Goal: Task Accomplishment & Management: Complete application form

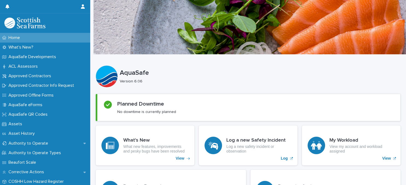
scroll to position [142, 0]
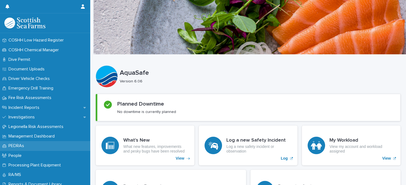
click at [34, 146] on div "PEDRAs" at bounding box center [45, 146] width 90 height 10
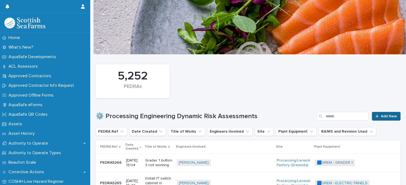
click at [381, 117] on div at bounding box center [378, 117] width 5 height 4
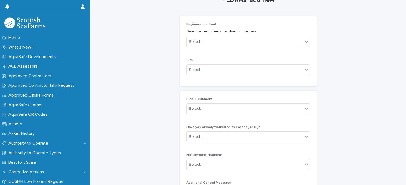
scroll to position [24, 0]
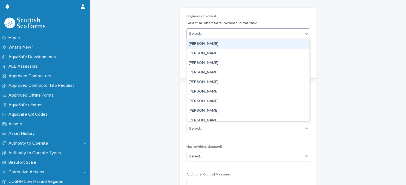
click at [236, 37] on div "Select..." at bounding box center [245, 33] width 116 height 9
type input "******"
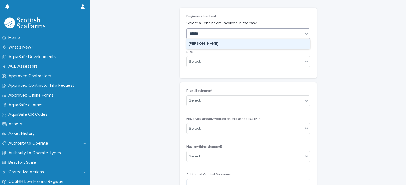
click at [238, 45] on div "[PERSON_NAME]" at bounding box center [248, 44] width 123 height 10
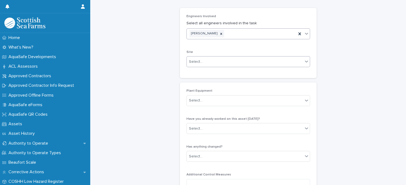
click at [237, 59] on div "Select..." at bounding box center [245, 61] width 116 height 9
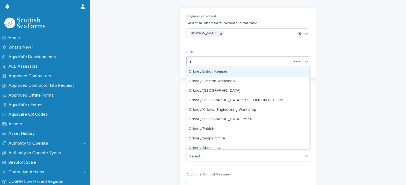
type input "**"
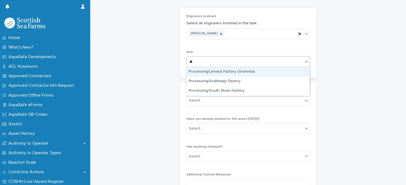
click at [226, 71] on div "Processing/Lerwick Factory (Gremista)" at bounding box center [248, 72] width 123 height 10
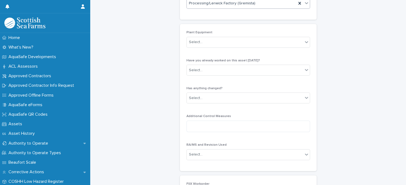
scroll to position [94, 0]
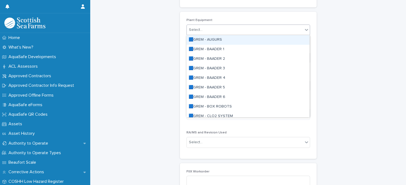
click at [239, 29] on div "Select..." at bounding box center [245, 29] width 116 height 9
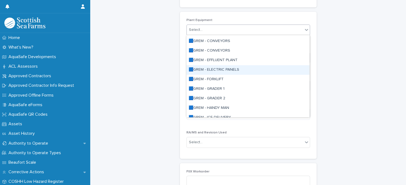
scroll to position [118, 0]
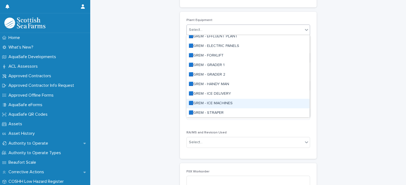
click at [226, 103] on div "🟦GREM - ICE MACHINES" at bounding box center [248, 104] width 123 height 10
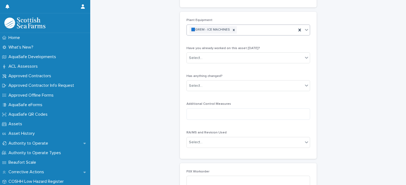
scroll to position [94, 0]
click at [235, 59] on div "Select..." at bounding box center [245, 58] width 116 height 9
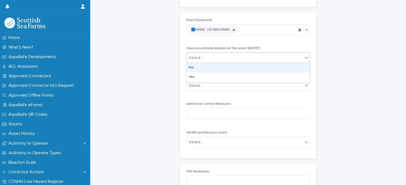
click at [236, 67] on div "No" at bounding box center [248, 68] width 123 height 10
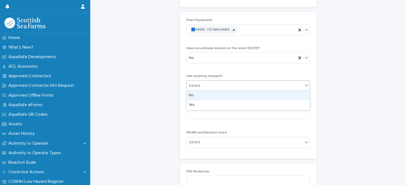
click at [243, 86] on div "Select..." at bounding box center [245, 86] width 116 height 9
click at [241, 95] on div "No" at bounding box center [248, 96] width 123 height 10
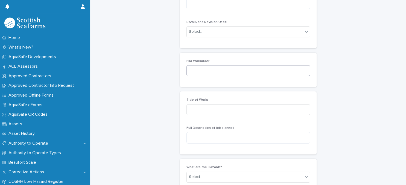
scroll to position [213, 0]
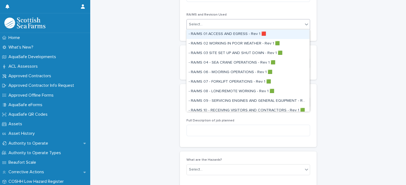
click at [238, 25] on div "Select..." at bounding box center [245, 24] width 116 height 9
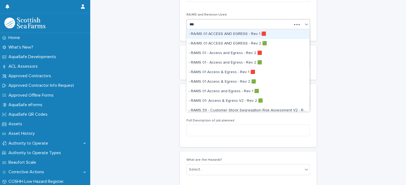
type input "****"
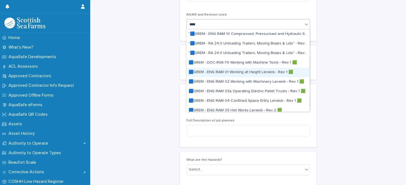
click at [233, 72] on div "🟦GREM - ENG RAM 01 Working at Height Lerwick - Rev 1 🟩" at bounding box center [248, 73] width 123 height 10
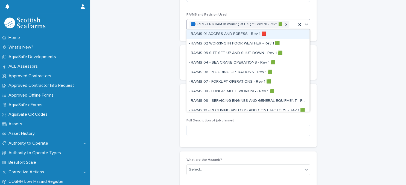
click at [291, 24] on div "🟦GREM - ENG RAM 01 Working at Height Lerwick - Rev 1 🟩" at bounding box center [242, 25] width 110 height 10
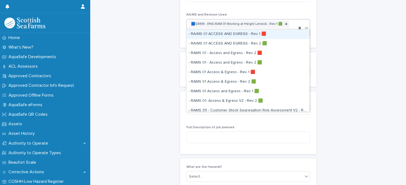
type input "****"
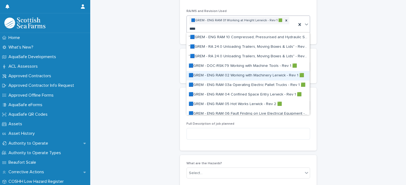
scroll to position [24, 0]
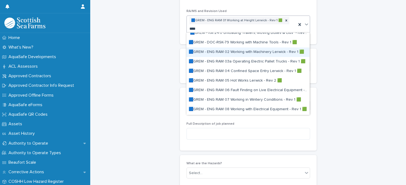
click at [237, 52] on div "🟦GREM - ENG RAM 02 Working with Machinery Lerwick - Rev 1 🟩" at bounding box center [248, 53] width 123 height 10
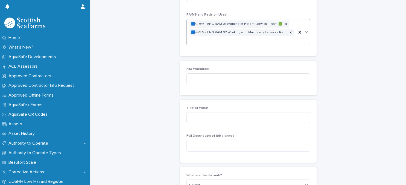
scroll to position [220, 0]
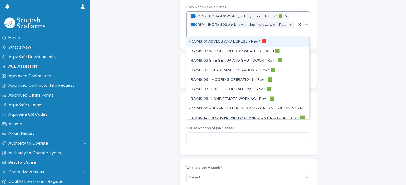
click at [231, 34] on div "🟦GREM - ENG RAM 01 Working at Height Lerwick - Rev 1 🟩 🟦GREM - ENG RAM 02 Worki…" at bounding box center [242, 25] width 110 height 26
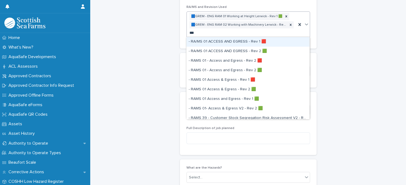
type input "****"
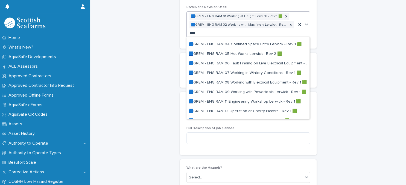
scroll to position [47, 0]
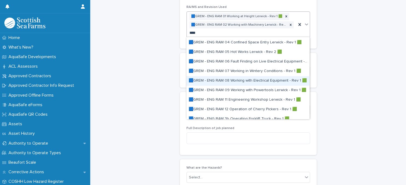
click at [231, 80] on div "🟦GREM - ENG RAM 08 Working with Electrical Equipment - Rev 1 🟩" at bounding box center [248, 81] width 123 height 10
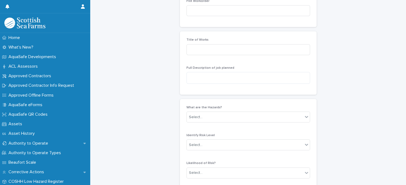
scroll to position [291, 0]
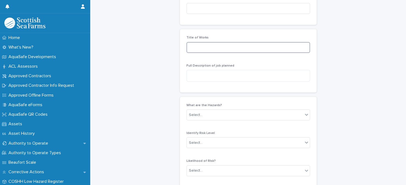
click at [235, 47] on input at bounding box center [249, 47] width 124 height 11
type input "**********"
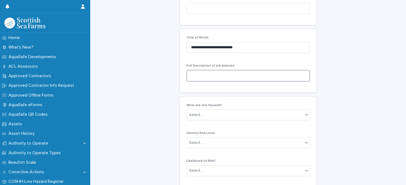
click at [228, 77] on textarea at bounding box center [249, 76] width 124 height 12
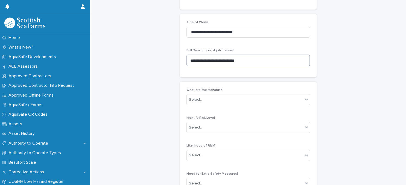
scroll to position [338, 0]
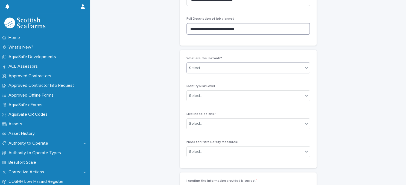
type textarea "**********"
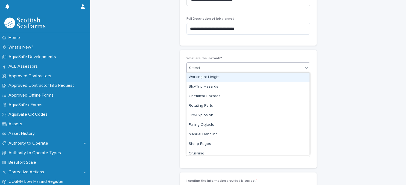
click at [237, 72] on div "Select..." at bounding box center [249, 68] width 124 height 11
click at [231, 78] on div "Working at Height" at bounding box center [248, 78] width 123 height 10
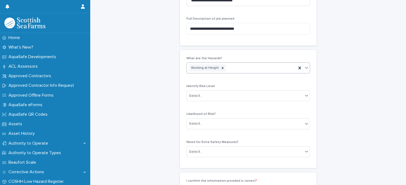
click at [243, 68] on div "Working at Height" at bounding box center [242, 68] width 110 height 10
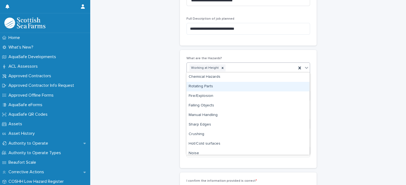
scroll to position [24, 0]
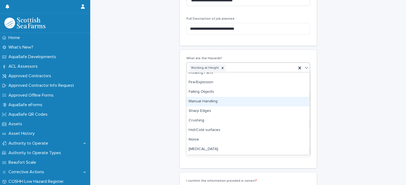
click at [236, 101] on div "Manual Handling" at bounding box center [248, 102] width 123 height 10
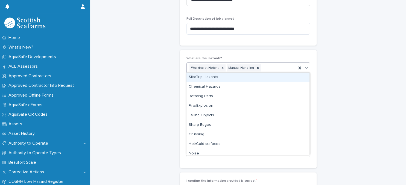
click at [272, 67] on div "Working at Height Manual Handling" at bounding box center [242, 68] width 110 height 10
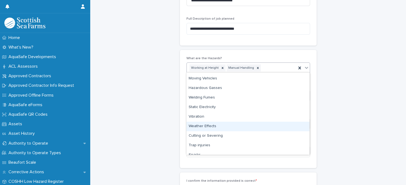
scroll to position [118, 0]
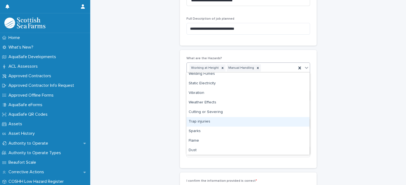
click at [249, 122] on div "Trap injuries" at bounding box center [248, 122] width 123 height 10
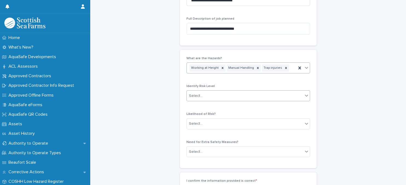
click at [234, 96] on div "Select..." at bounding box center [245, 96] width 116 height 9
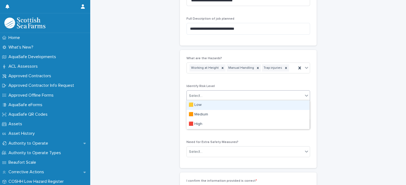
click at [224, 106] on div "🟨 Low" at bounding box center [248, 106] width 123 height 10
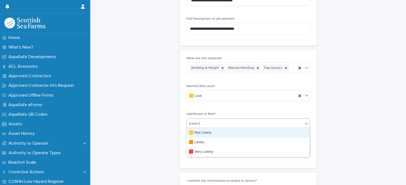
click at [231, 121] on div "Select..." at bounding box center [245, 124] width 116 height 9
click at [225, 134] on div "🟨 Not Likely" at bounding box center [248, 134] width 123 height 10
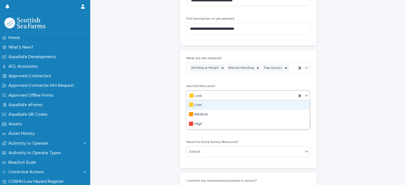
click at [237, 95] on div "🟨 Low" at bounding box center [242, 96] width 110 height 9
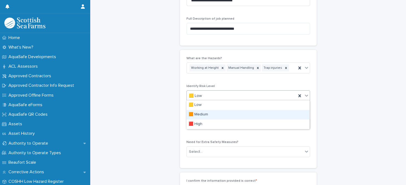
click at [229, 114] on div "🟧 Medium" at bounding box center [248, 115] width 123 height 10
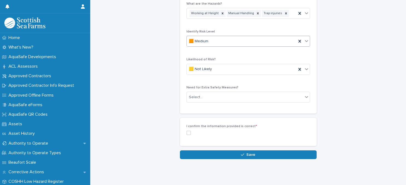
scroll to position [393, 0]
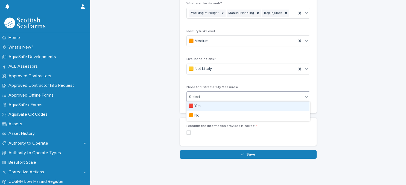
click at [240, 97] on div "Select..." at bounding box center [245, 97] width 116 height 9
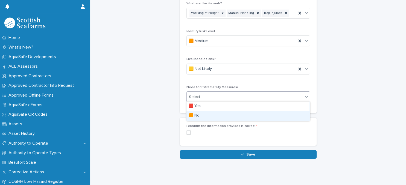
click at [234, 114] on div "🟧 No" at bounding box center [248, 116] width 123 height 10
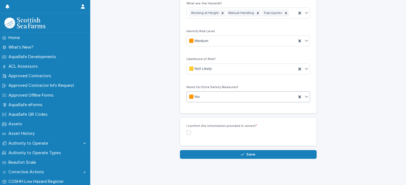
click at [188, 132] on span at bounding box center [189, 133] width 4 height 4
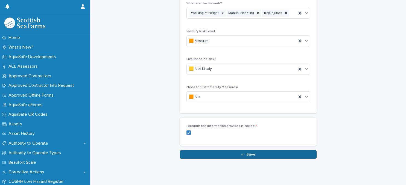
click at [210, 153] on button "Save" at bounding box center [248, 154] width 137 height 9
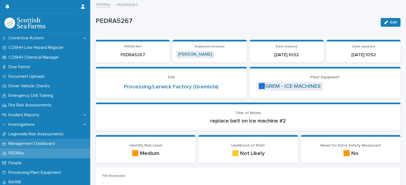
scroll to position [142, 0]
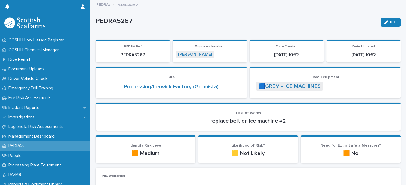
click at [27, 145] on p "PEDRAs" at bounding box center [17, 146] width 22 height 5
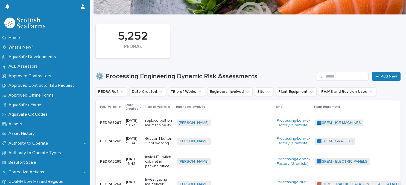
scroll to position [47, 0]
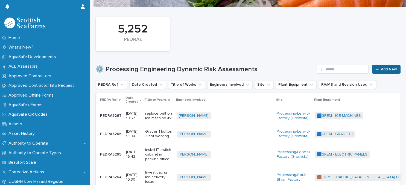
click at [382, 69] on span "Add New" at bounding box center [389, 70] width 16 height 4
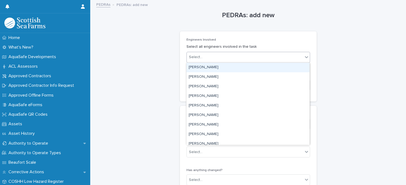
click at [241, 57] on div "Select..." at bounding box center [245, 57] width 116 height 9
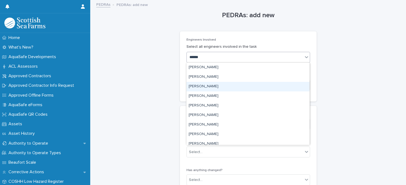
scroll to position [24, 0]
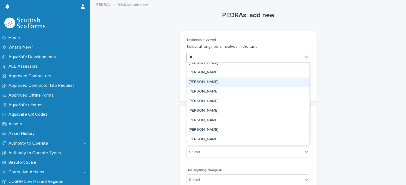
type input "*"
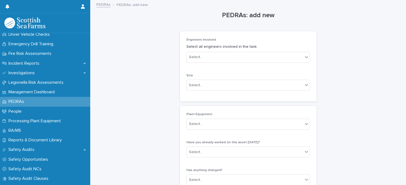
scroll to position [189, 0]
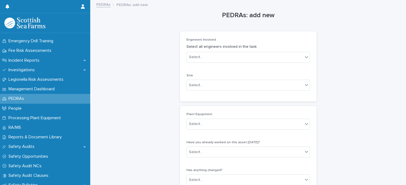
click at [33, 99] on div "PEDRAs" at bounding box center [45, 99] width 90 height 10
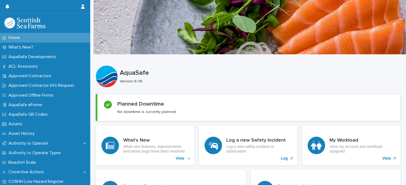
scroll to position [189, 0]
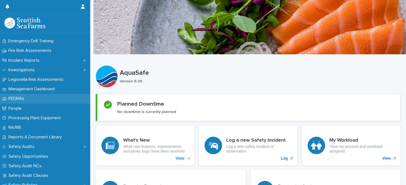
click at [54, 97] on div "PEDRAs" at bounding box center [45, 99] width 90 height 10
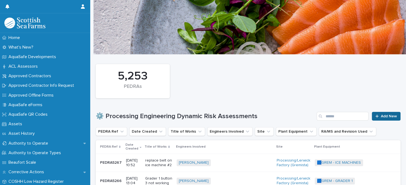
click at [388, 118] on span "Add New" at bounding box center [389, 117] width 16 height 4
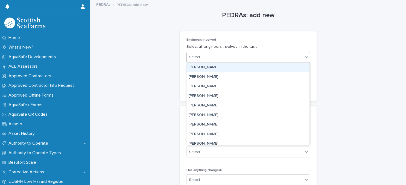
click at [253, 56] on div "Select..." at bounding box center [245, 57] width 116 height 9
type input "*"
